Goal: Information Seeking & Learning: Learn about a topic

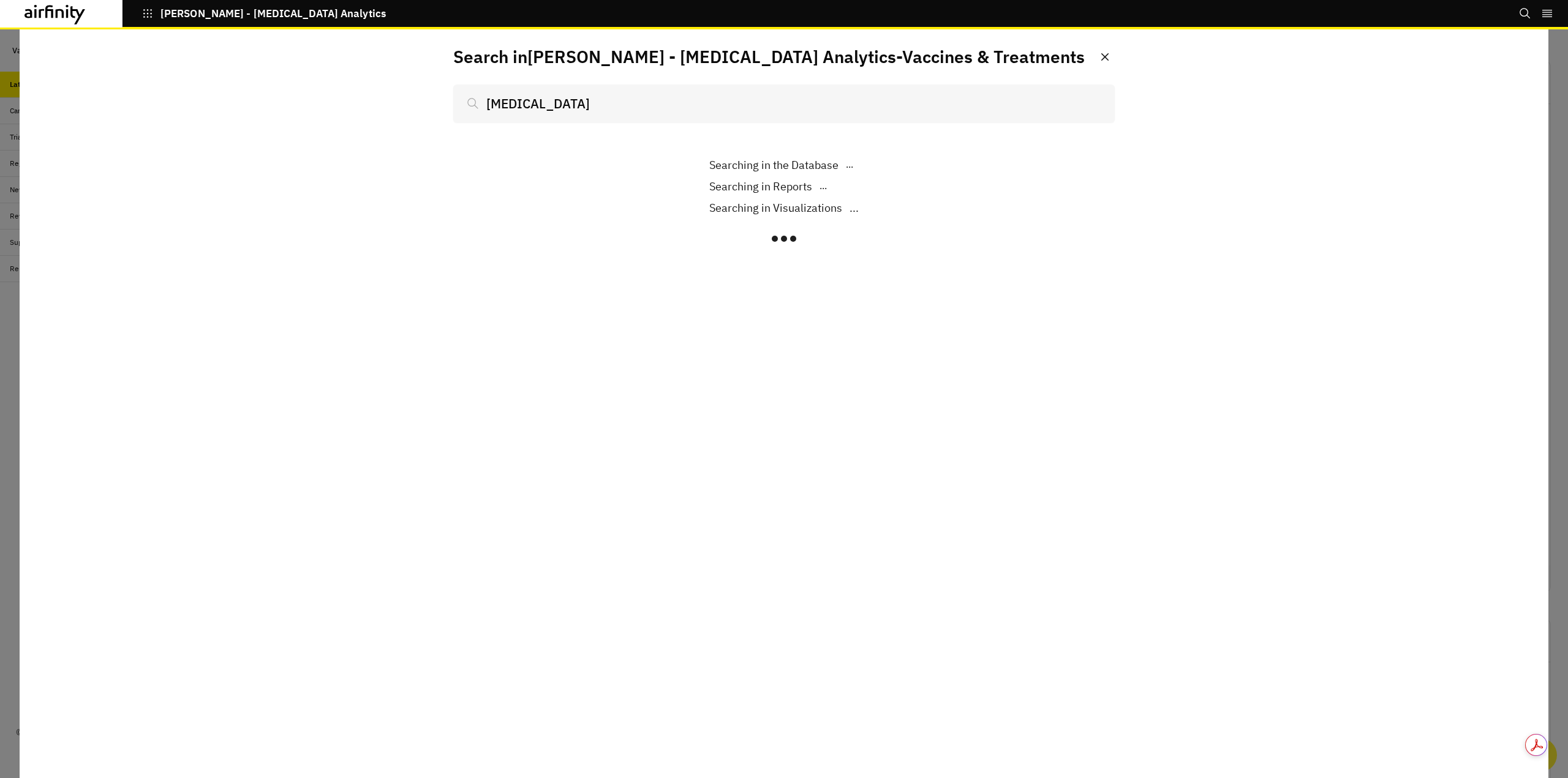
scroll to position [789, 358]
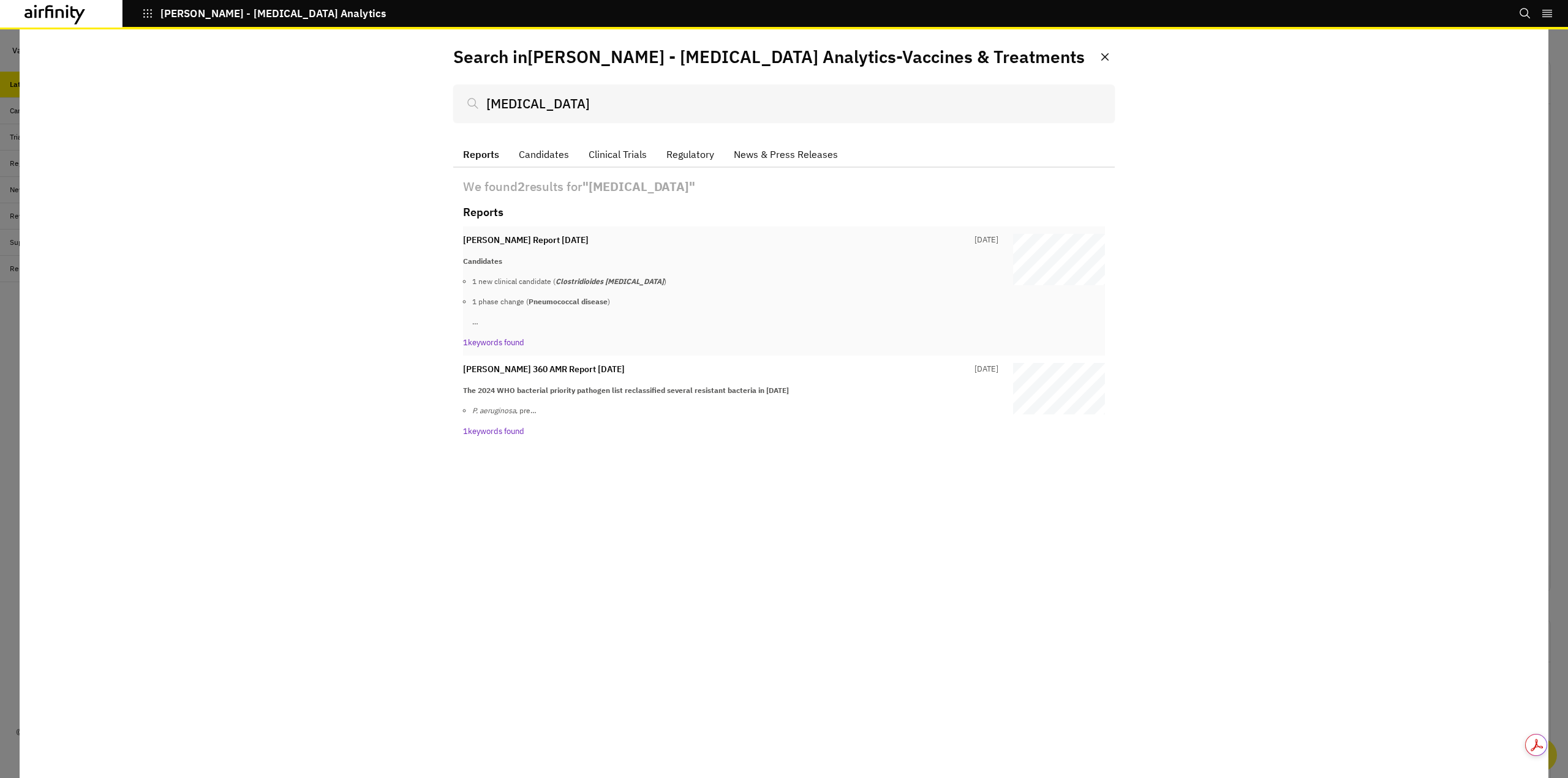
type input "[MEDICAL_DATA]"
click at [614, 283] on strong "Clostridioides [MEDICAL_DATA]" at bounding box center [610, 282] width 108 height 10
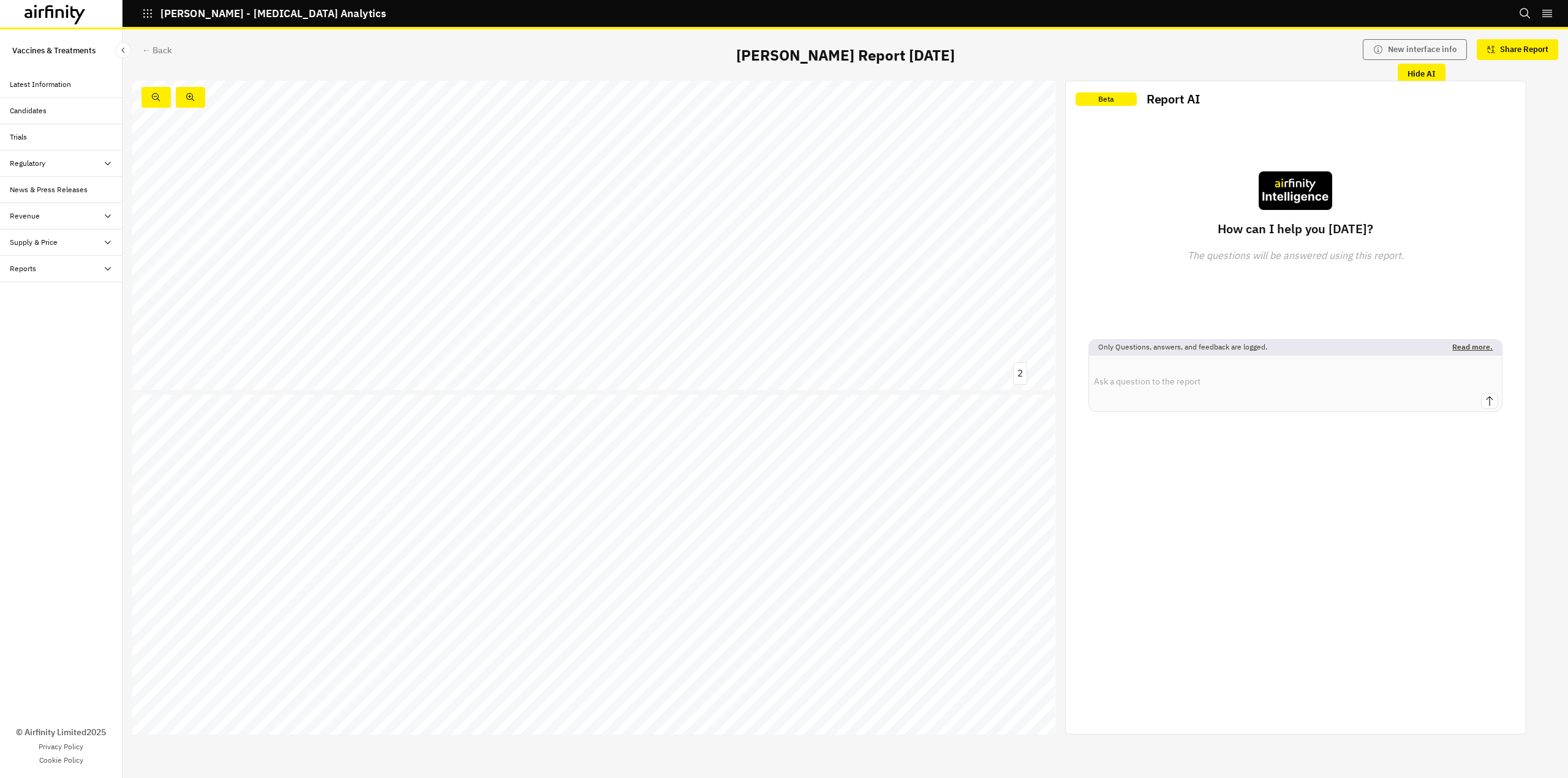
scroll to position [1103, 0]
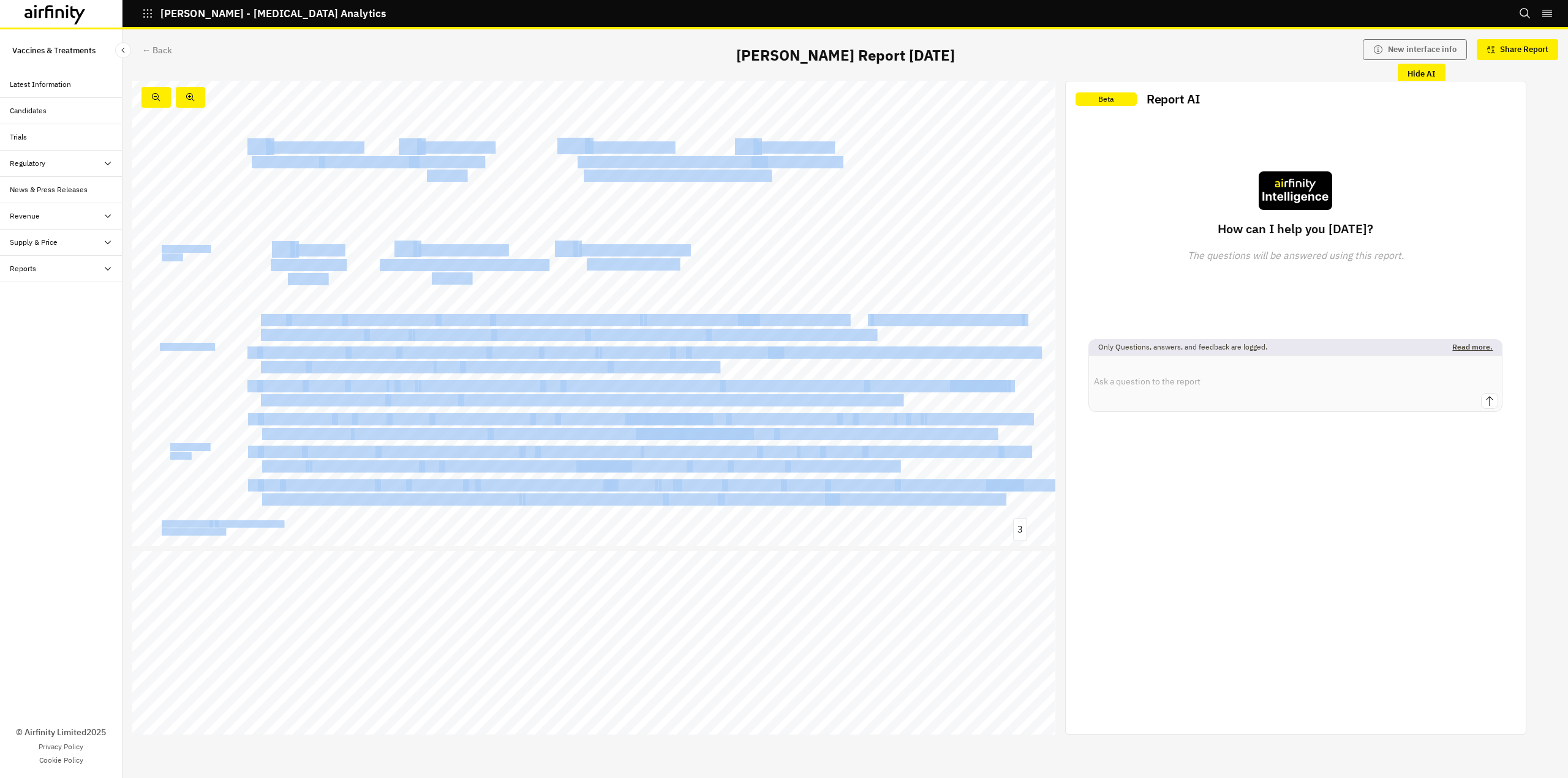
drag, startPoint x: 264, startPoint y: 318, endPoint x: 900, endPoint y: 398, distance: 641.0
click at [782, 410] on div "Executive summary Candidates Other developments Partnerships and agreements Reg…" at bounding box center [593, 287] width 923 height 519
click at [921, 401] on div "Executive summary Candidates Other developments Partnerships and agreements Reg…" at bounding box center [593, 287] width 923 height 519
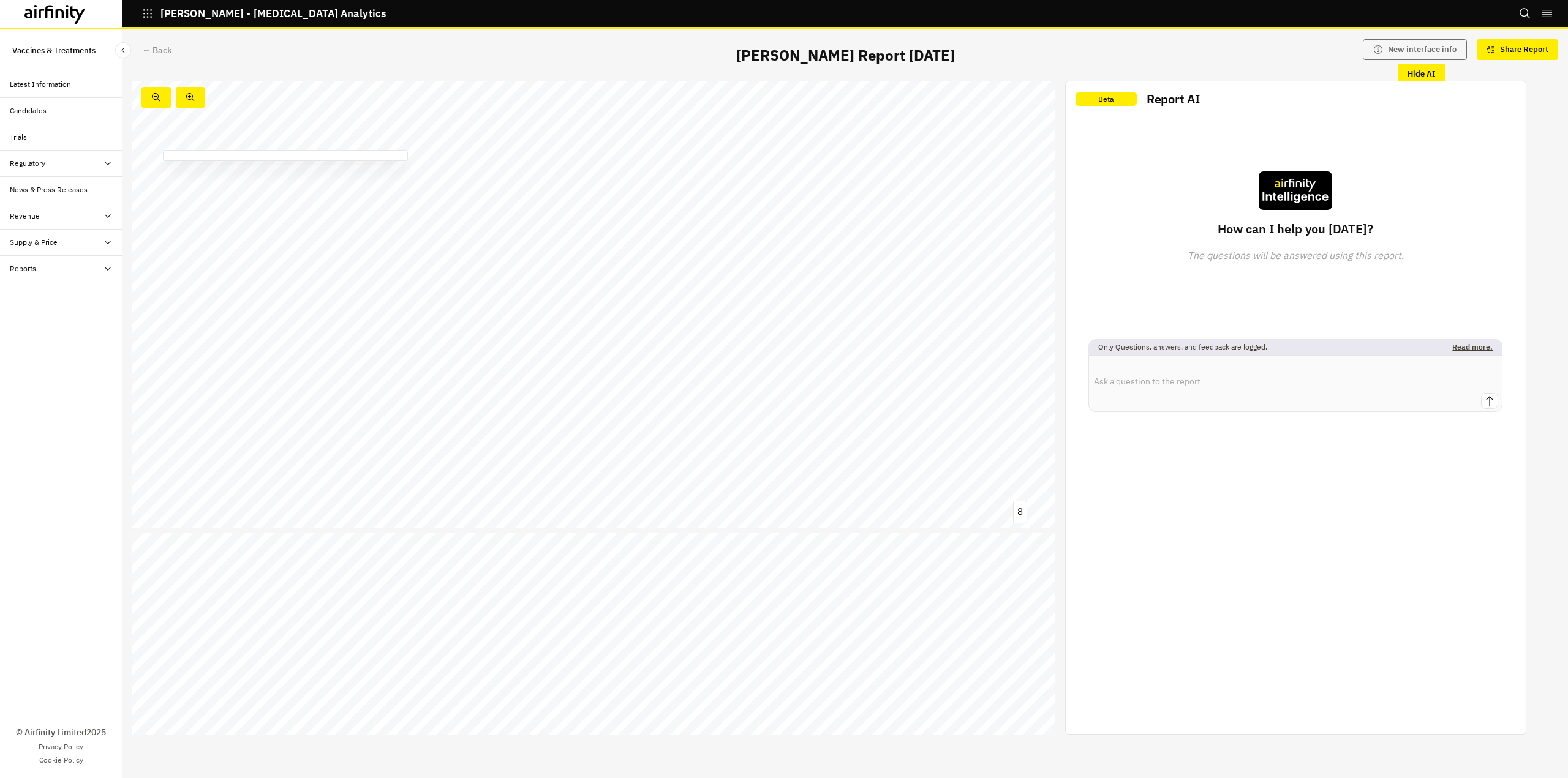
scroll to position [3879, 0]
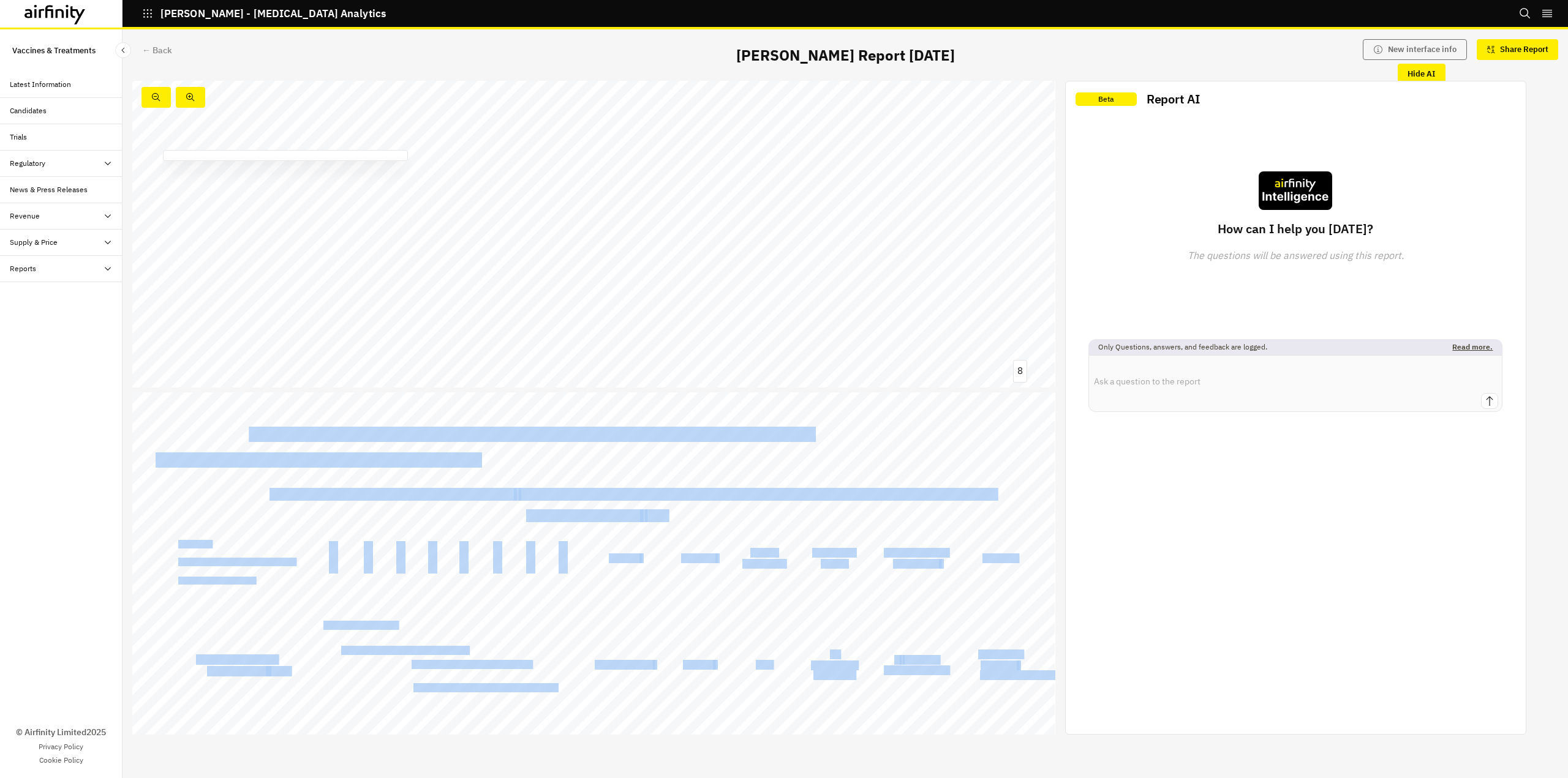
drag, startPoint x: 249, startPoint y: 441, endPoint x: 626, endPoint y: 423, distance: 377.4
click at [626, 423] on div "Valneva announces positive Phase II paediatric data for IXCHIQ and finalises do…" at bounding box center [593, 652] width 923 height 519
drag, startPoint x: 633, startPoint y: 474, endPoint x: 632, endPoint y: 469, distance: 5.1
click at [632, 474] on div "Valneva announces positive Phase II paediatric data for IXCHIQ and finalises do…" at bounding box center [593, 652] width 923 height 519
click at [824, 435] on div "Valneva announces positive Phase II paediatric data for IXCHIQ and finalises do…" at bounding box center [593, 652] width 923 height 519
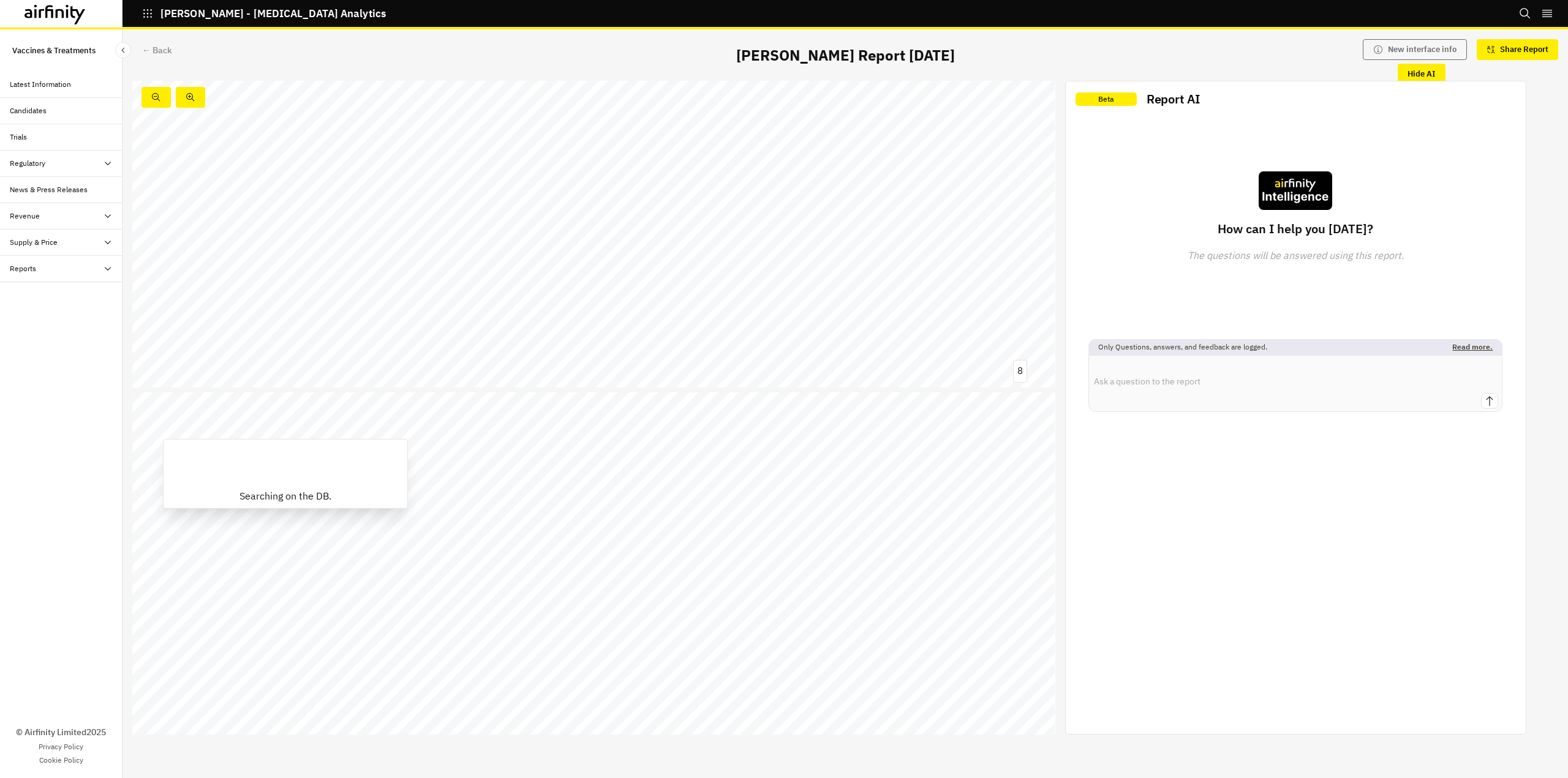
drag, startPoint x: 219, startPoint y: 553, endPoint x: 291, endPoint y: 551, distance: 72.0
click at [291, 551] on div "Valneva announces positive Phase II paediatric data for IXCHIQ and finalises do…" at bounding box center [593, 652] width 923 height 519
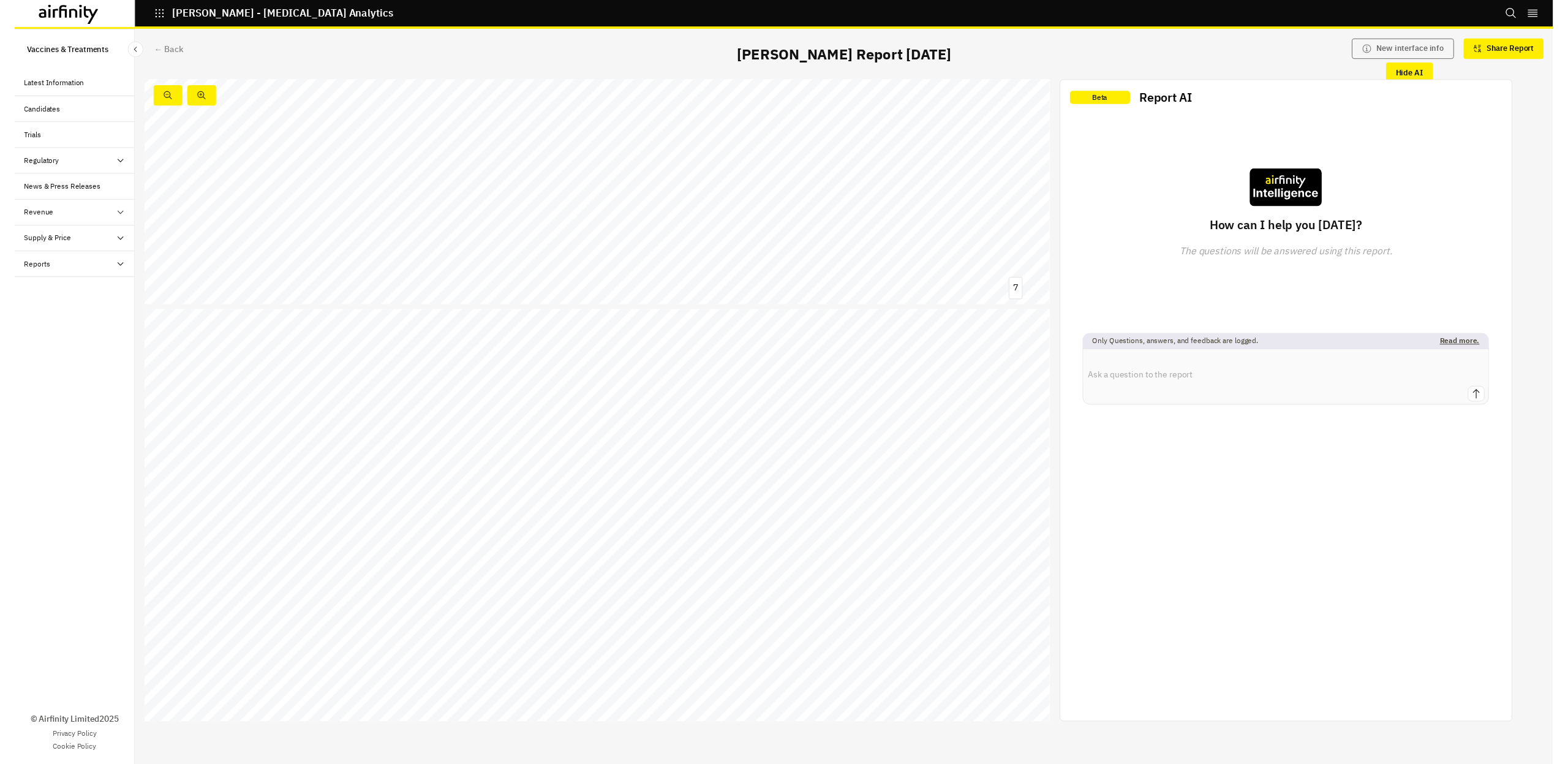
scroll to position [3779, 0]
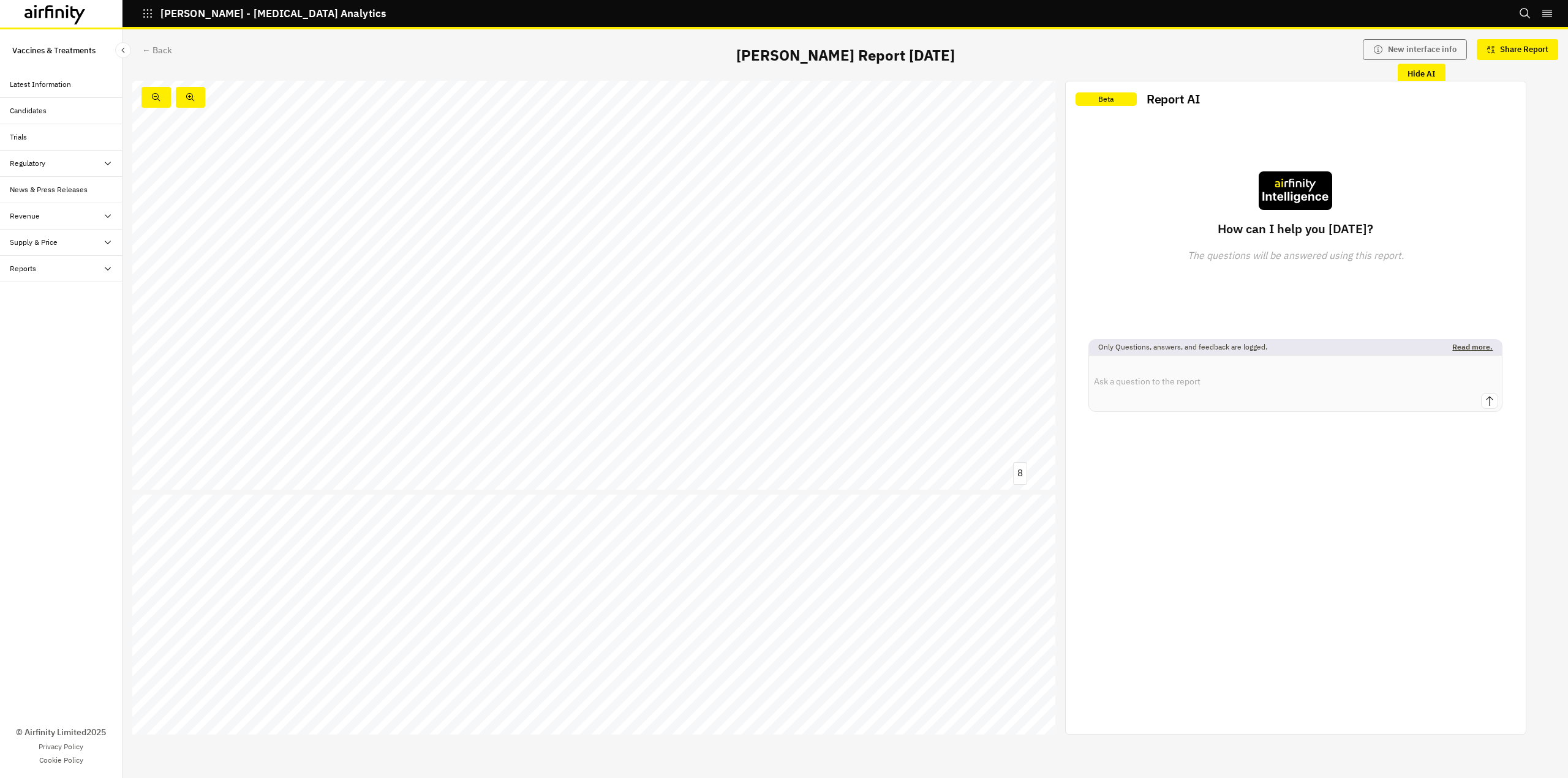
click at [1354, 638] on div "Beta Report AI How can I help you [DATE]? The questions will be answered using …" at bounding box center [1296, 407] width 460 height 652
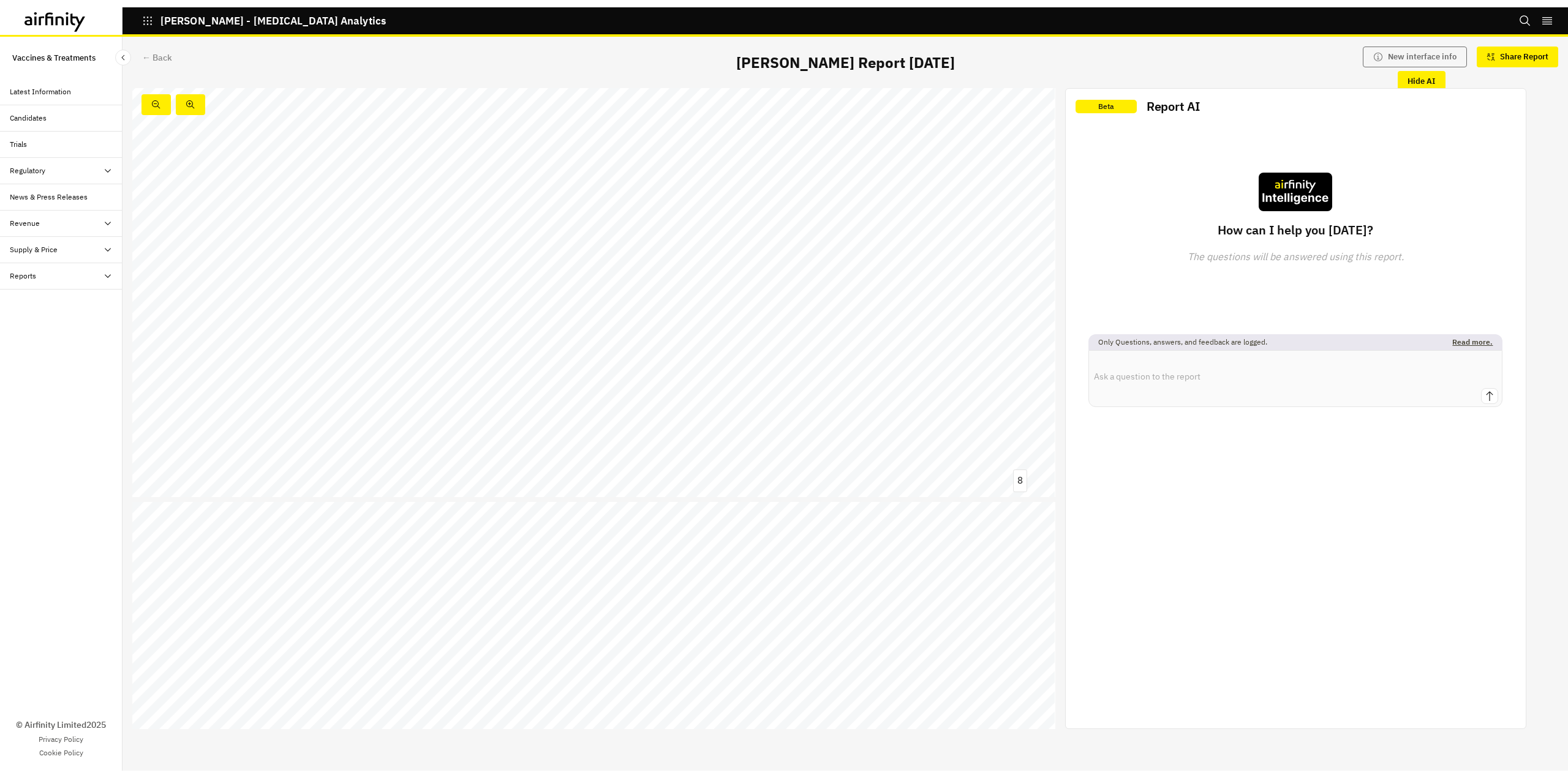
scroll to position [3606, 0]
